Goal: Navigation & Orientation: Find specific page/section

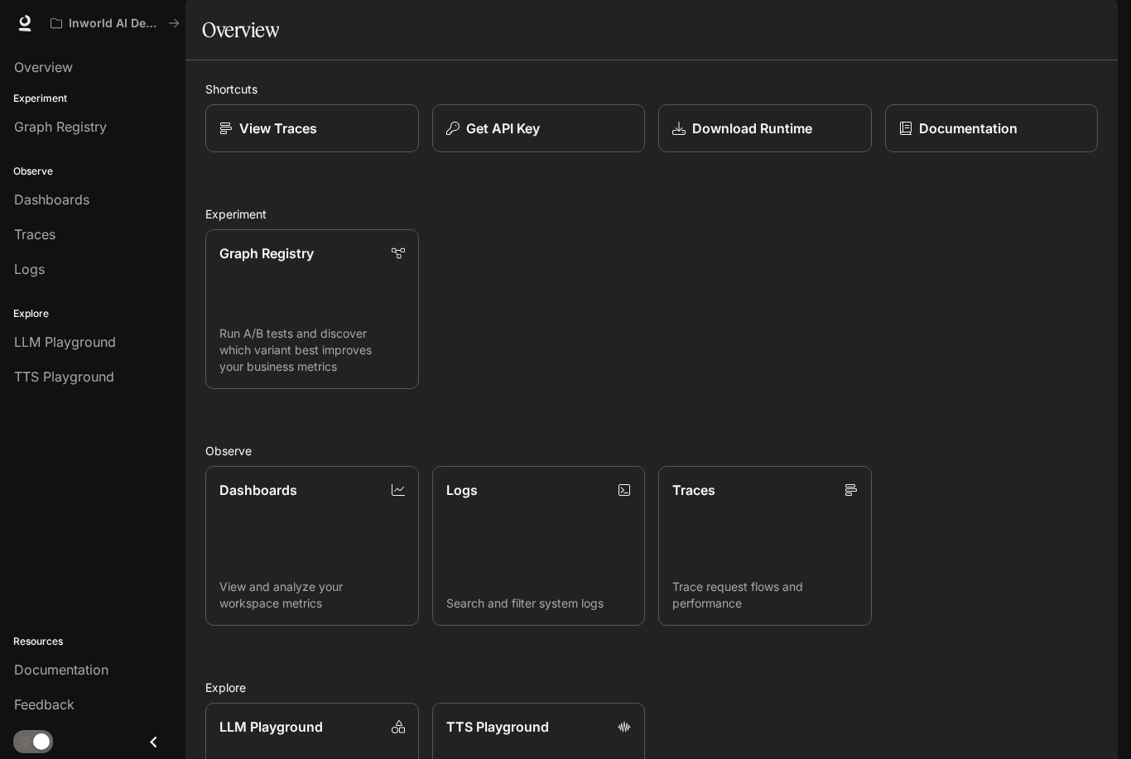
click at [148, 748] on icon "Close drawer" at bounding box center [153, 742] width 22 height 22
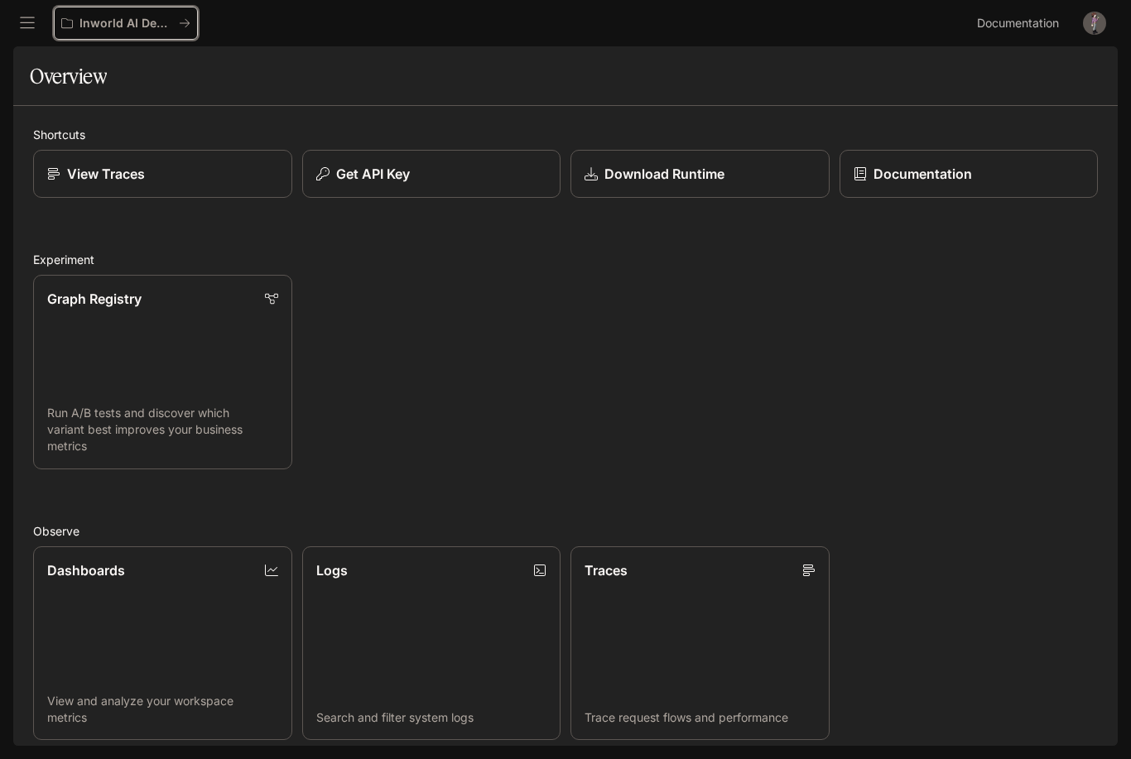
click at [177, 28] on div "Inworld AI Demos" at bounding box center [120, 24] width 118 height 14
click at [142, 31] on button "Inworld AI Demos" at bounding box center [126, 23] width 144 height 33
click at [30, 37] on button "open drawer" at bounding box center [27, 23] width 30 height 30
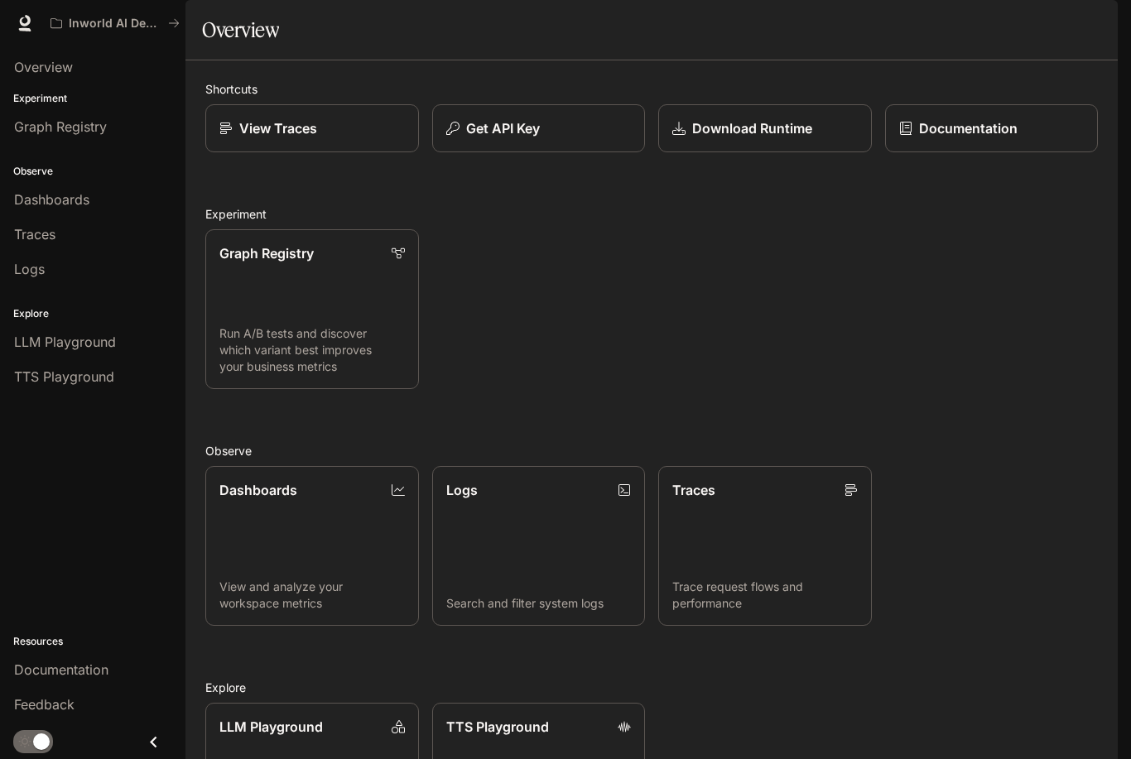
click at [1105, 16] on img "button" at bounding box center [1094, 23] width 23 height 23
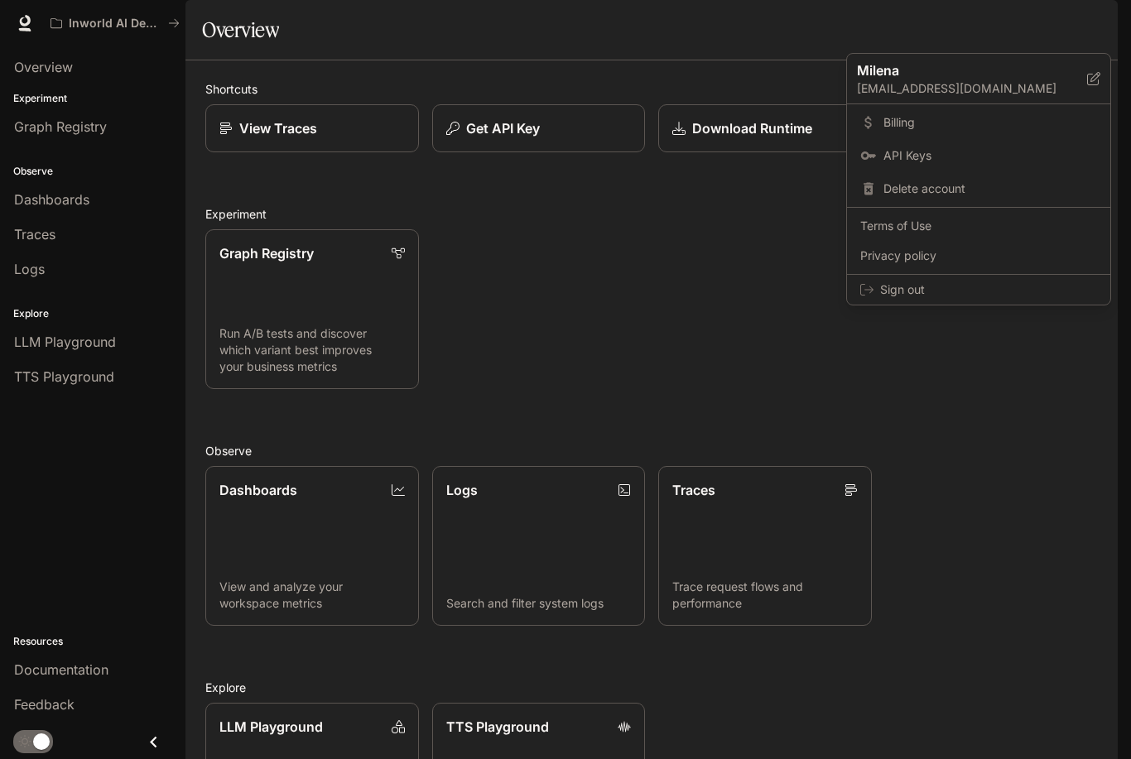
click at [891, 431] on div at bounding box center [565, 379] width 1131 height 759
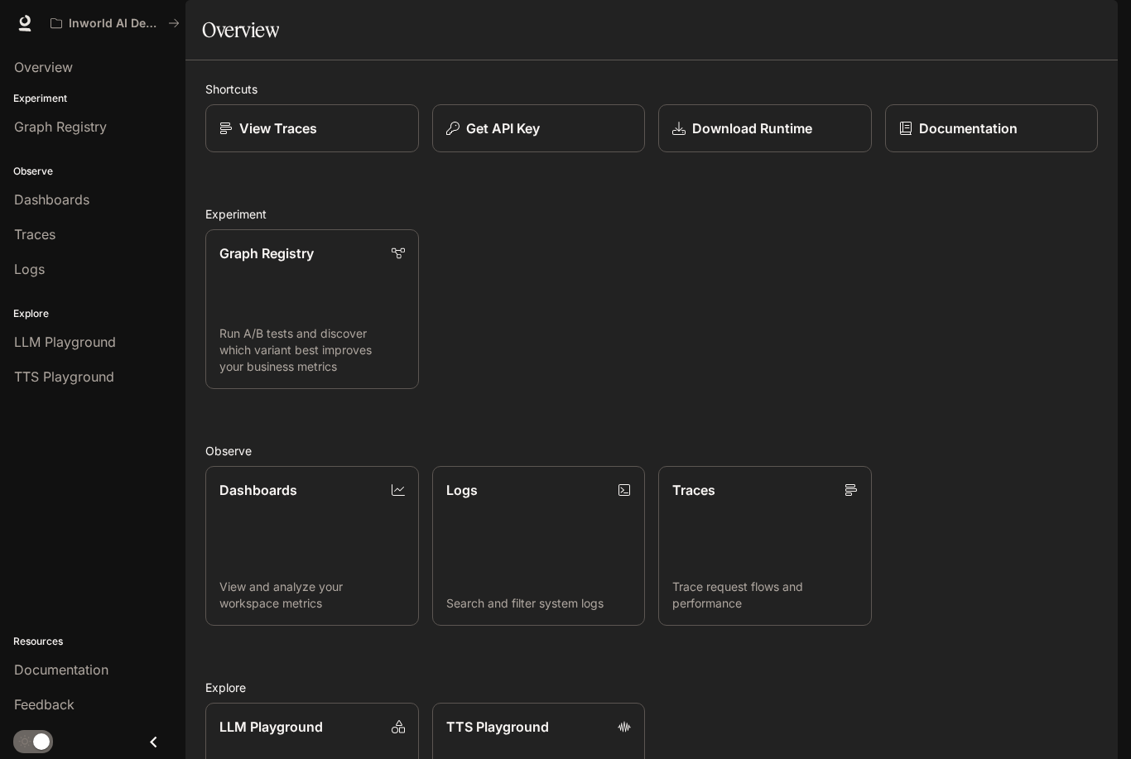
click at [22, 79] on link "Overview" at bounding box center [93, 66] width 172 height 31
click at [31, 130] on span "Graph Registry" at bounding box center [60, 127] width 93 height 20
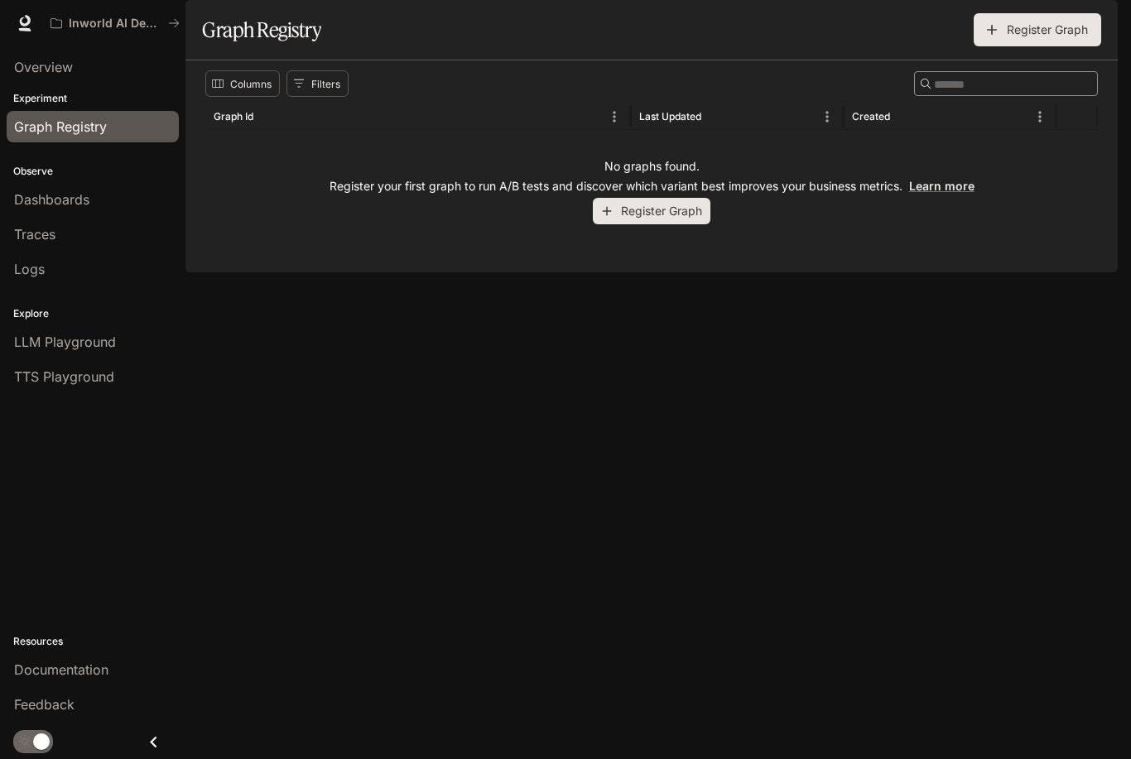
click at [35, 82] on link "Overview" at bounding box center [93, 66] width 172 height 31
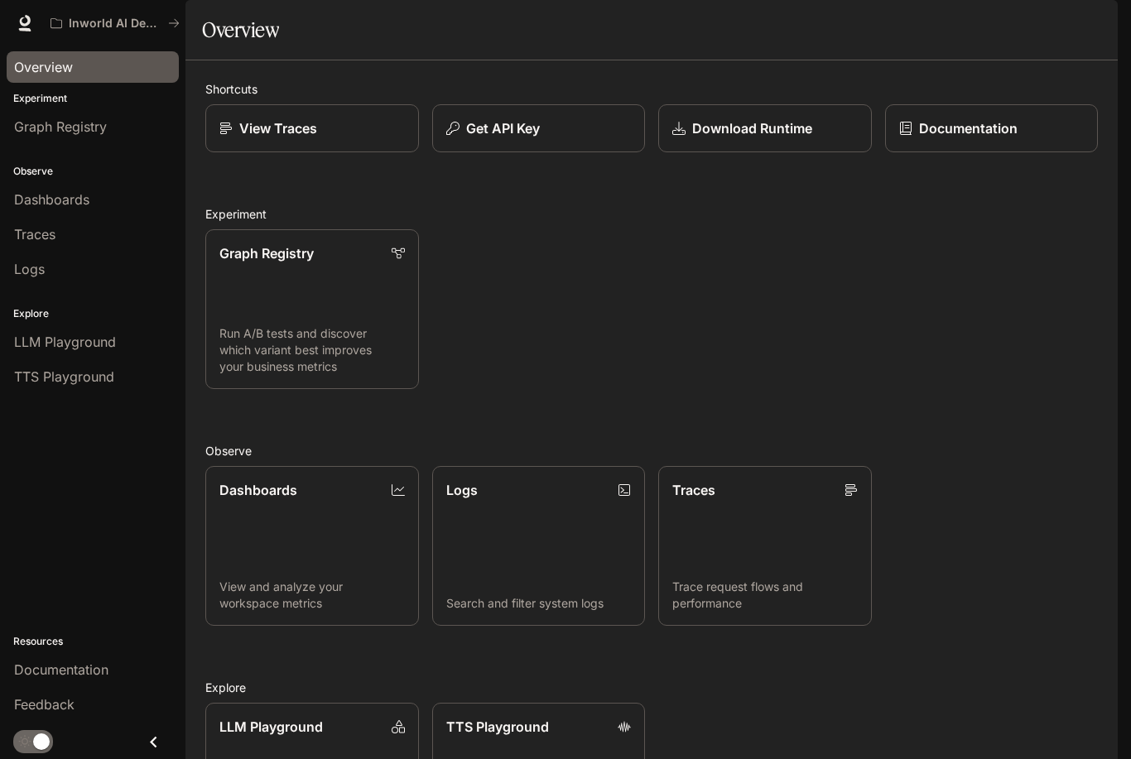
click at [38, 189] on link "Dashboards" at bounding box center [93, 199] width 172 height 31
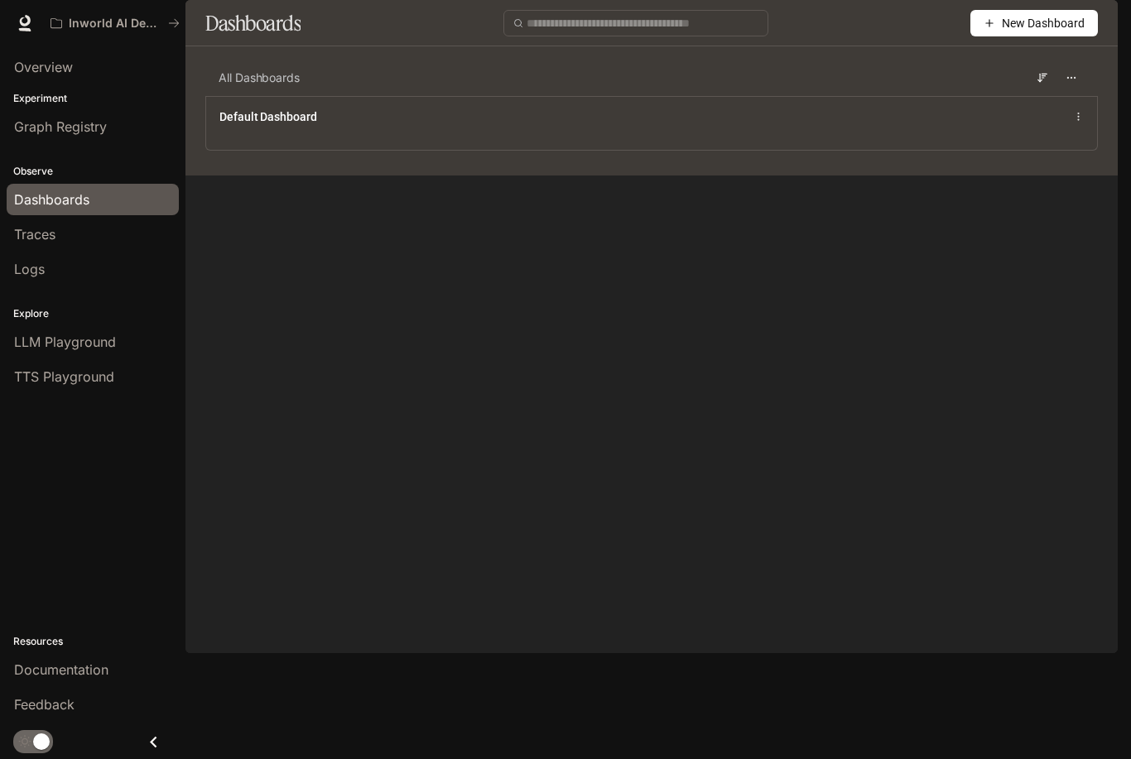
click at [46, 242] on span "Traces" at bounding box center [34, 234] width 41 height 20
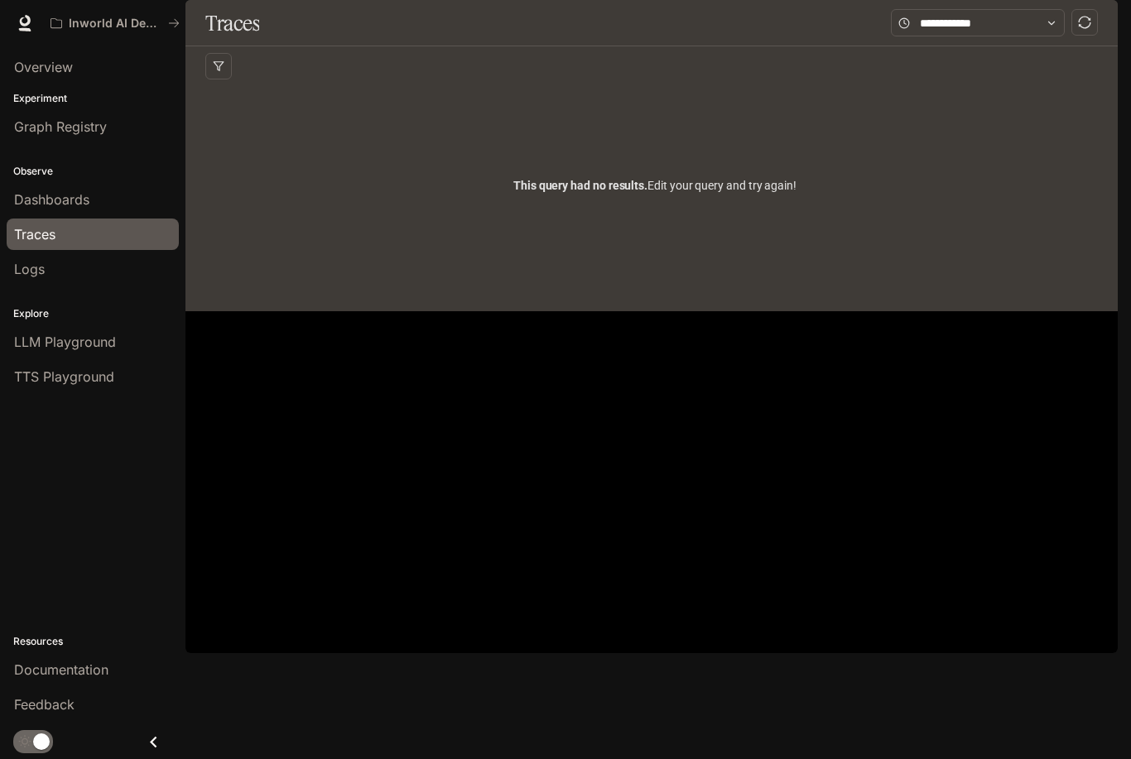
click at [49, 190] on span "Dashboards" at bounding box center [51, 200] width 75 height 20
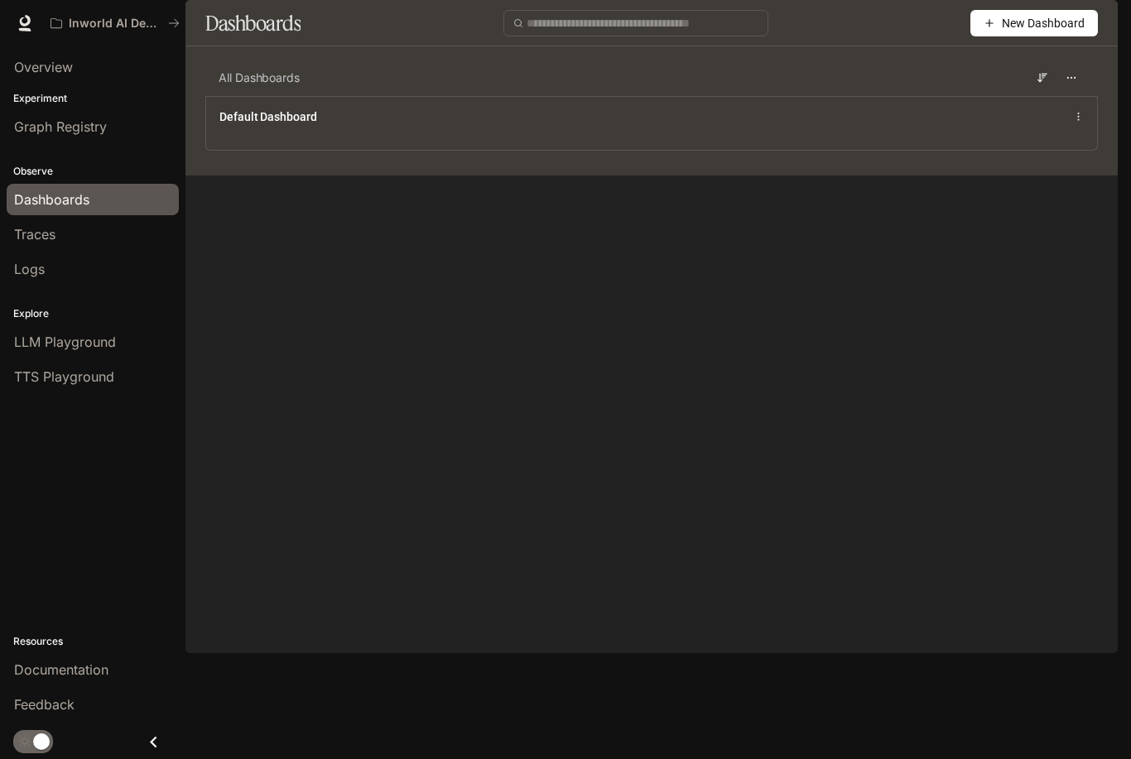
click at [1077, 123] on icon at bounding box center [1078, 117] width 11 height 12
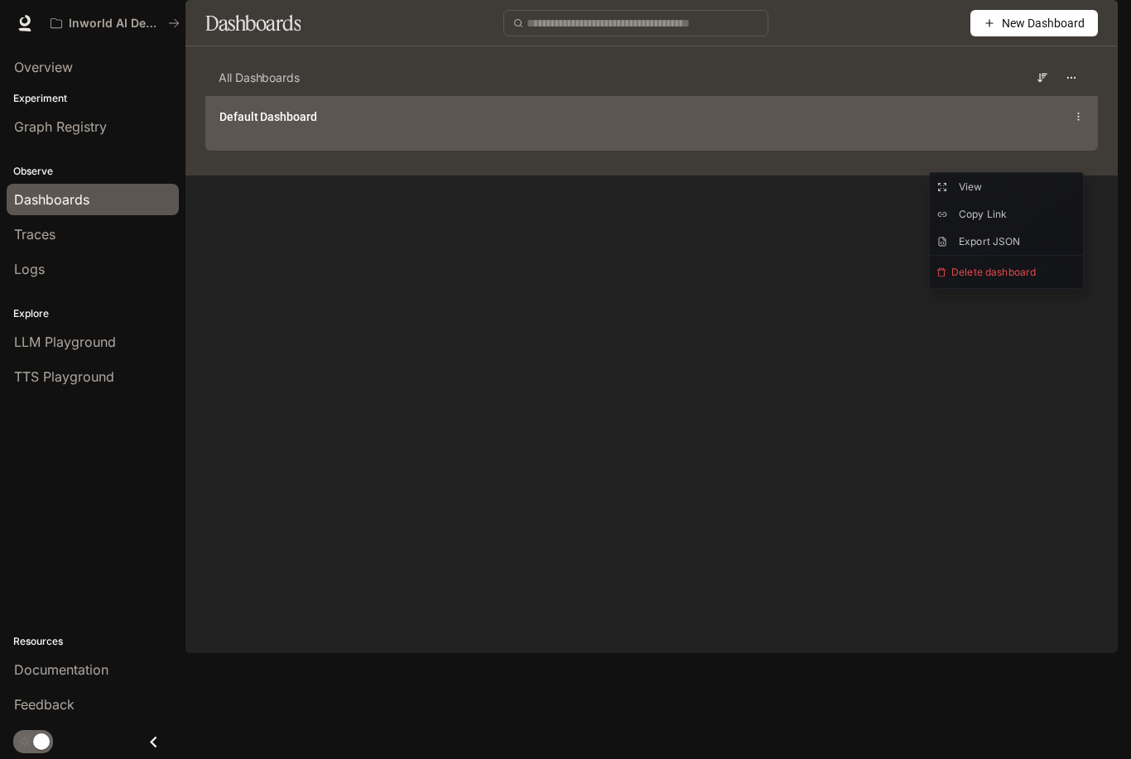
click at [1019, 176] on main "Dashboards New Dashboard All Dashboards Default Dashboard" at bounding box center [651, 88] width 932 height 176
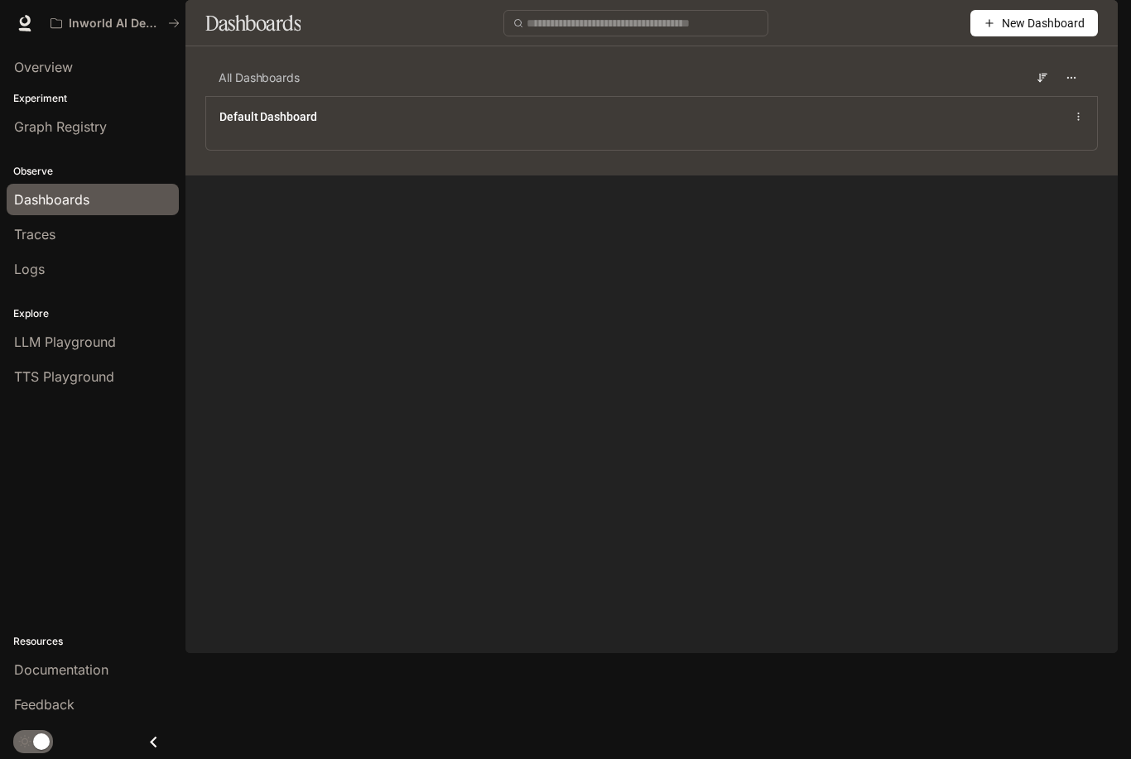
click at [31, 238] on span "Traces" at bounding box center [34, 234] width 41 height 20
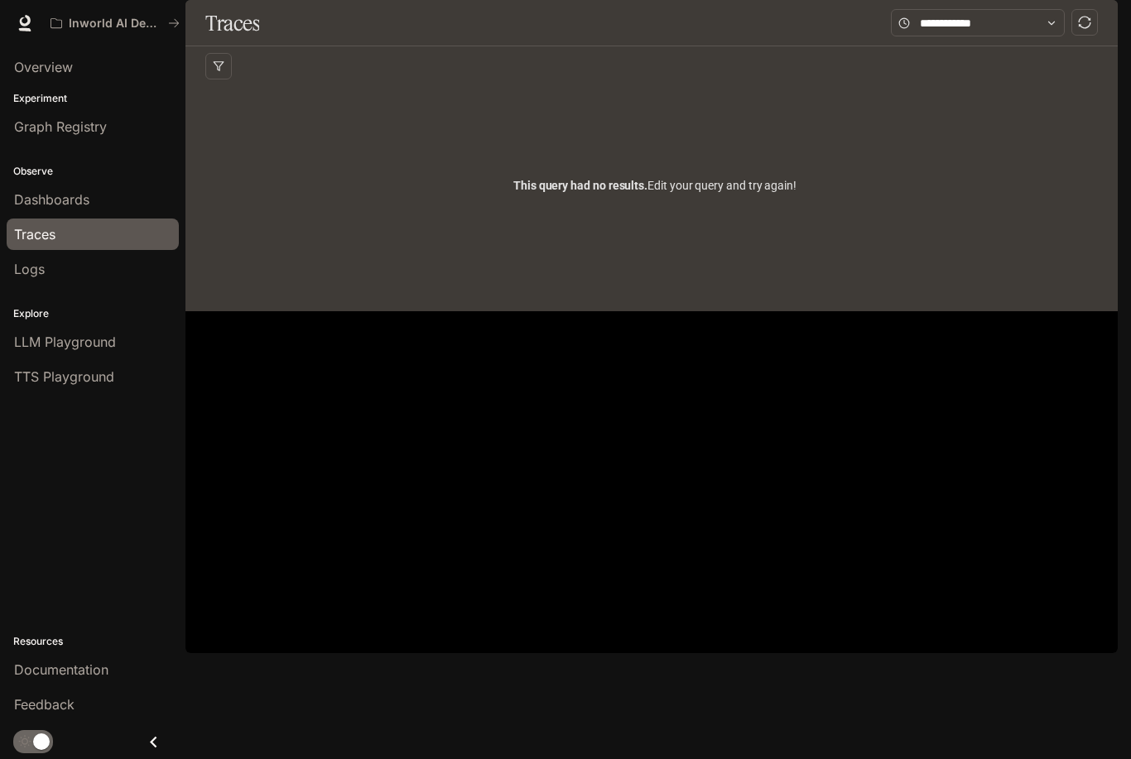
click at [44, 279] on link "Logs" at bounding box center [93, 268] width 172 height 31
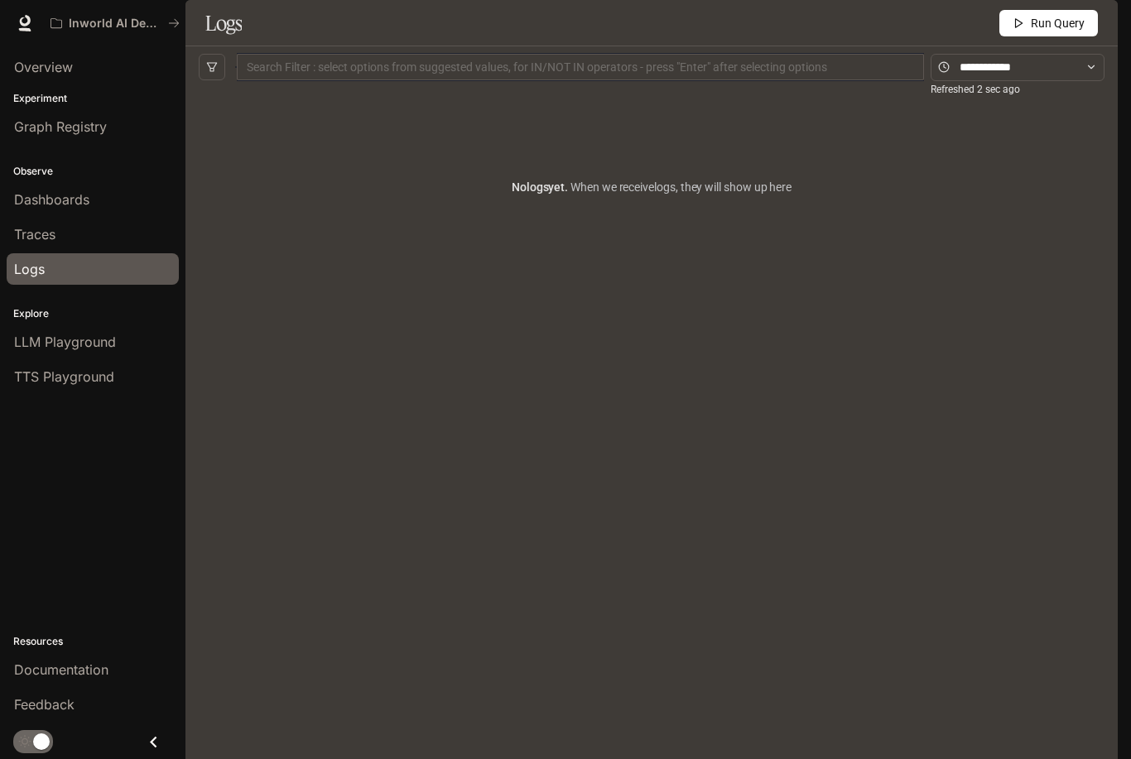
click at [70, 342] on span "LLM Playground" at bounding box center [65, 342] width 102 height 20
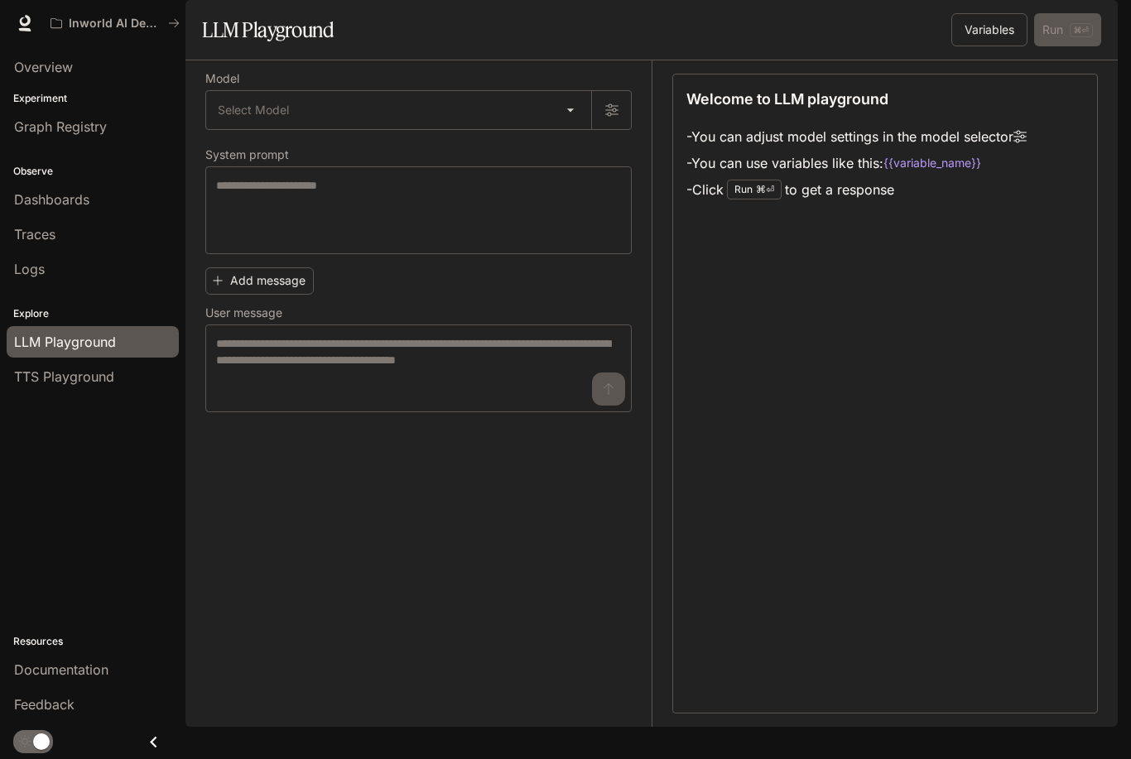
click at [55, 375] on span "TTS Playground" at bounding box center [64, 377] width 100 height 20
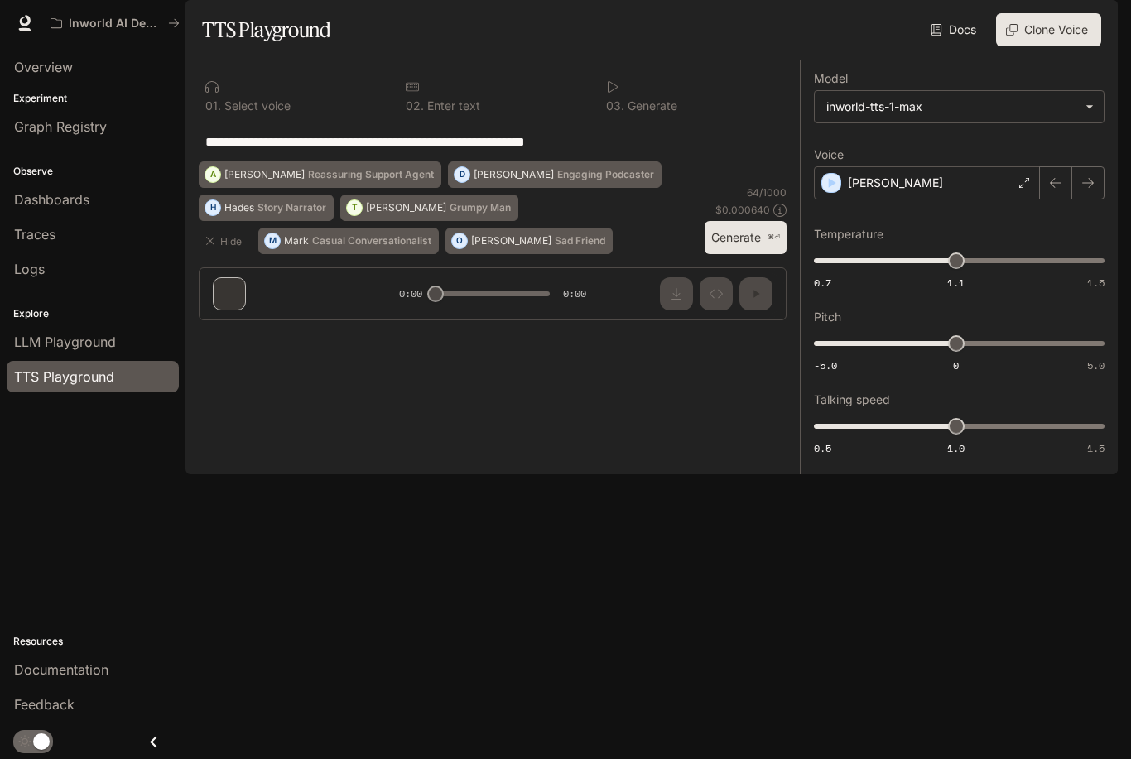
click at [1104, 20] on img "button" at bounding box center [1094, 23] width 23 height 23
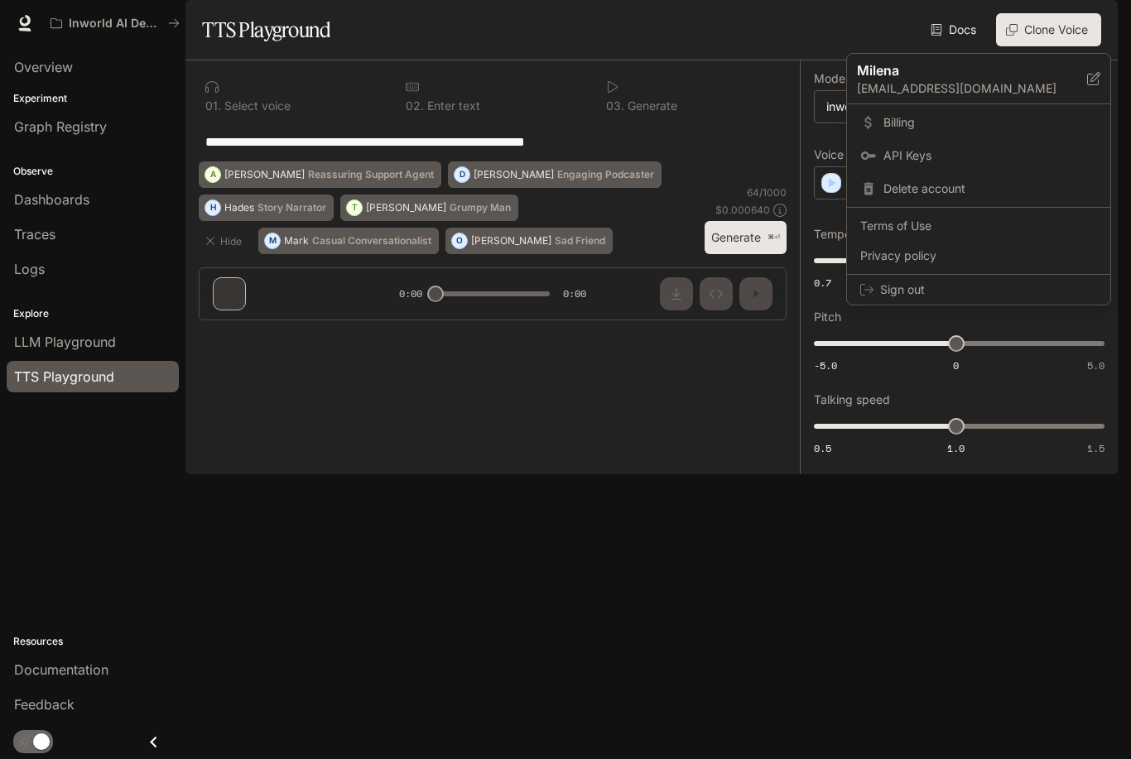
click at [917, 295] on span "Sign out" at bounding box center [988, 290] width 217 height 17
